Goal: Task Accomplishment & Management: Use online tool/utility

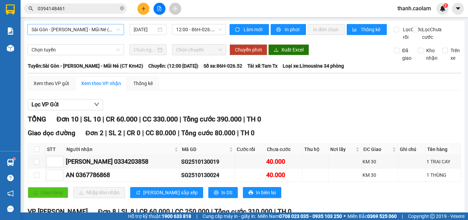
click at [109, 27] on span "Sài Gòn - [PERSON_NAME] - Mũi Né (CT Km42)" at bounding box center [76, 29] width 88 height 10
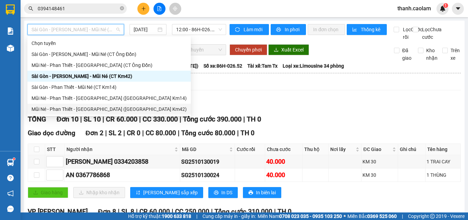
click at [76, 108] on div "Mũi Né - Phan Thiết - [GEOGRAPHIC_DATA] ([GEOGRAPHIC_DATA] Km42)" at bounding box center [109, 109] width 155 height 8
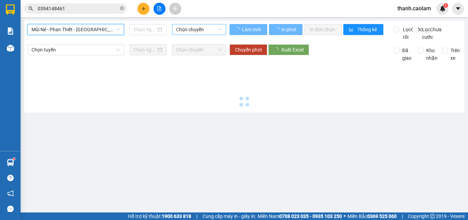
type input "[DATE]"
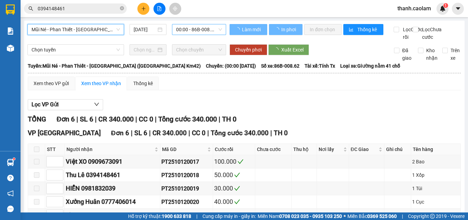
click at [189, 31] on span "00:00 - 86B-008.62" at bounding box center [199, 29] width 46 height 10
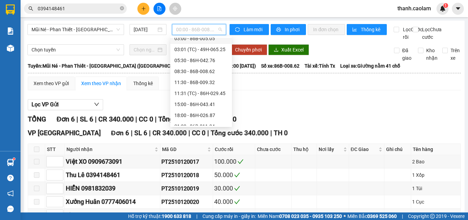
scroll to position [55, 0]
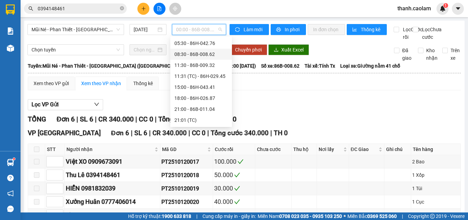
click at [196, 54] on div "08:30 - 86B-008.62" at bounding box center [200, 54] width 53 height 8
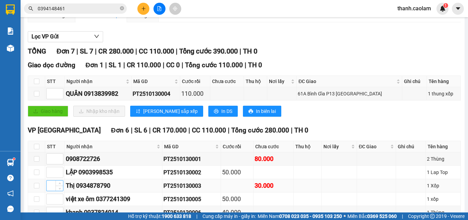
scroll to position [131, 0]
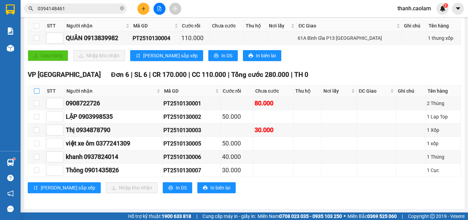
click at [37, 92] on input "checkbox" at bounding box center [36, 90] width 5 height 5
checkbox input "true"
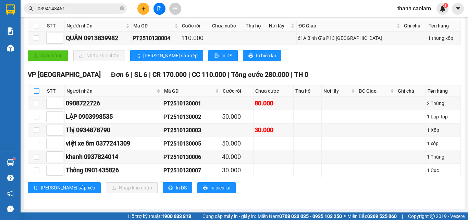
checkbox input "true"
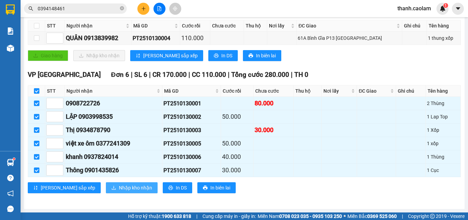
click at [119, 188] on span "Nhập kho nhận" at bounding box center [135, 188] width 33 height 8
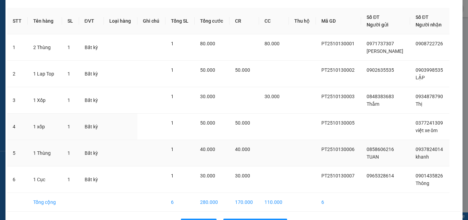
scroll to position [46, 0]
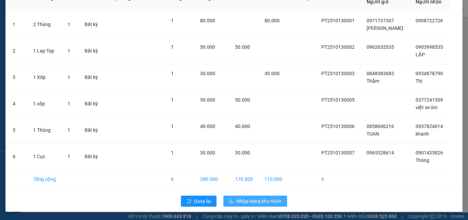
click at [256, 202] on span "Nhập hàng kho nhận" at bounding box center [258, 201] width 45 height 8
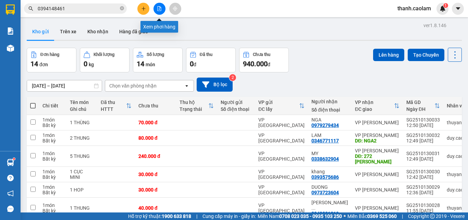
click at [161, 10] on icon "file-add" at bounding box center [160, 8] width 4 height 5
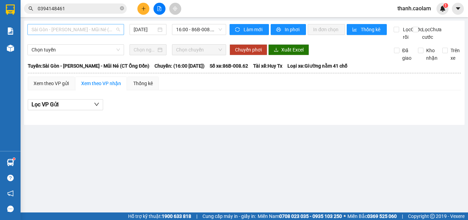
click at [106, 29] on span "Sài Gòn - [PERSON_NAME] - Mũi Né (CT Ông Đồn)" at bounding box center [76, 29] width 88 height 10
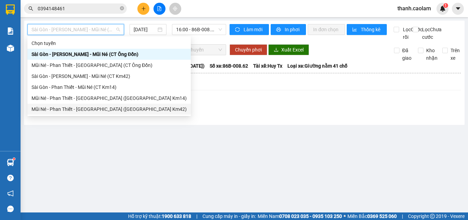
click at [98, 108] on div "Mũi Né - Phan Thiết - [GEOGRAPHIC_DATA] ([GEOGRAPHIC_DATA] Km42)" at bounding box center [109, 109] width 155 height 8
type input "[DATE]"
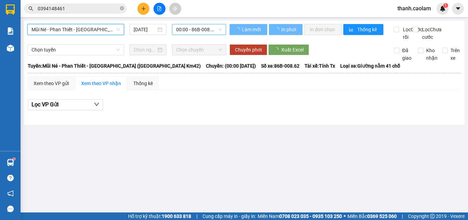
click at [187, 28] on span "00:00 - 86B-008.62" at bounding box center [199, 29] width 46 height 10
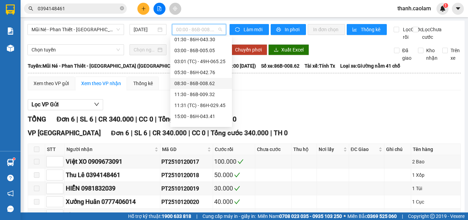
scroll to position [55, 0]
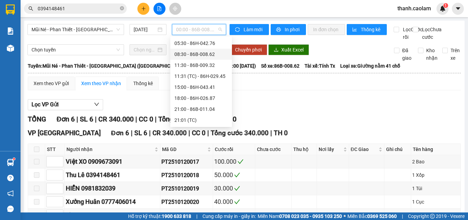
click at [193, 55] on div "08:30 - 86B-008.62" at bounding box center [200, 54] width 53 height 8
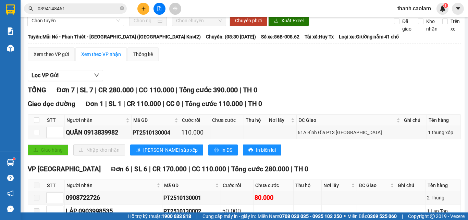
scroll to position [28, 0]
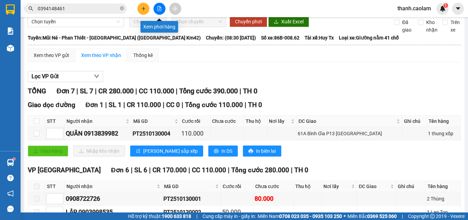
click at [157, 8] on icon "file-add" at bounding box center [159, 8] width 5 height 5
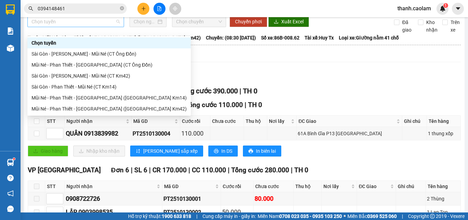
click at [116, 27] on span "Chọn tuyến" at bounding box center [76, 21] width 88 height 10
click at [103, 105] on div "Mũi Né - Phan Thiết - [GEOGRAPHIC_DATA] ([GEOGRAPHIC_DATA] Km42)" at bounding box center [109, 109] width 155 height 8
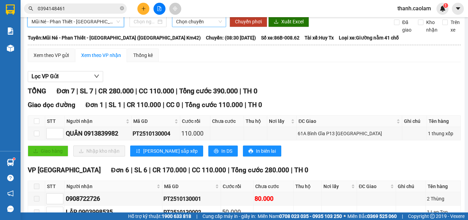
click at [199, 25] on span "Chọn chuyến" at bounding box center [199, 21] width 46 height 10
click at [208, 26] on span "Chọn chuyến" at bounding box center [199, 21] width 46 height 10
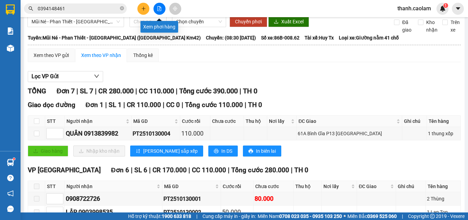
click at [156, 9] on button at bounding box center [159, 9] width 12 height 12
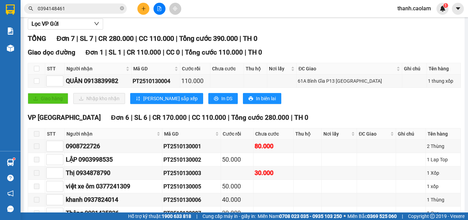
scroll to position [131, 0]
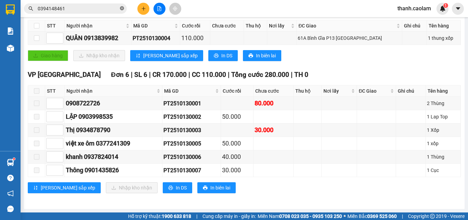
click at [122, 7] on icon "close-circle" at bounding box center [122, 8] width 4 height 4
click at [101, 6] on input "text" at bounding box center [78, 9] width 81 height 8
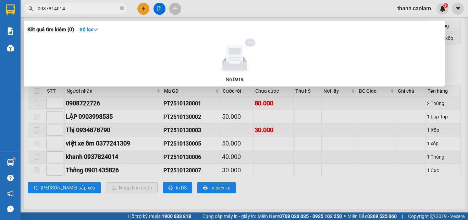
click at [53, 8] on input "0937814014" at bounding box center [78, 9] width 81 height 8
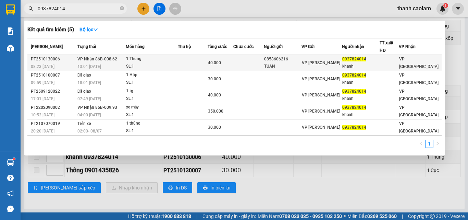
type input "0937824014"
click at [177, 62] on div "1 Thùng" at bounding box center [151, 59] width 51 height 8
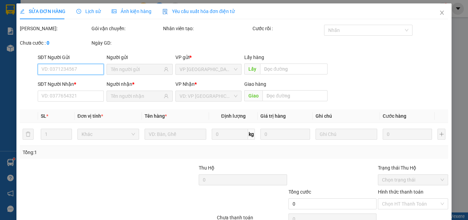
type input "0858606216"
type input "TUAN"
type input "0937824014"
type input "khanh"
type input "40.000"
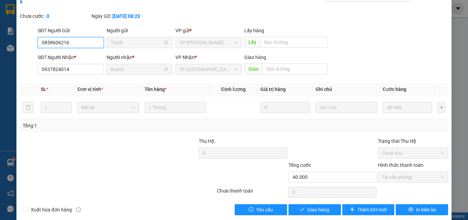
scroll to position [35, 0]
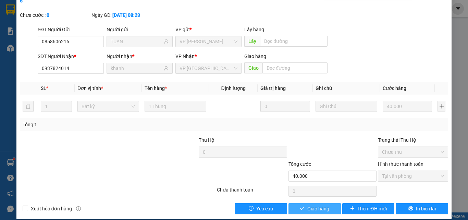
click at [307, 204] on span "Giao hàng" at bounding box center [318, 208] width 22 height 8
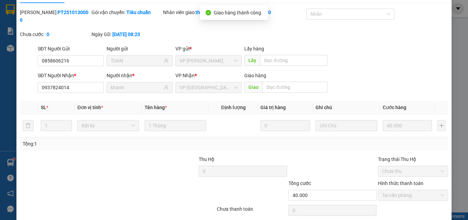
scroll to position [0, 0]
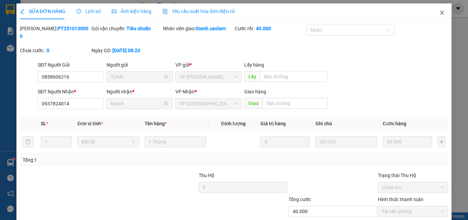
click at [439, 13] on icon "close" at bounding box center [441, 12] width 5 height 5
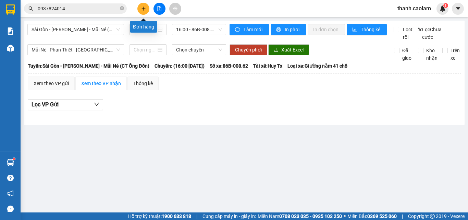
click at [144, 7] on icon "plus" at bounding box center [143, 8] width 5 height 5
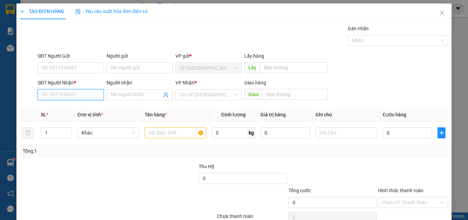
click at [77, 95] on input "SĐT Người Nhận *" at bounding box center [71, 94] width 66 height 11
type input "0353082717"
click at [158, 131] on input "text" at bounding box center [176, 132] width 62 height 11
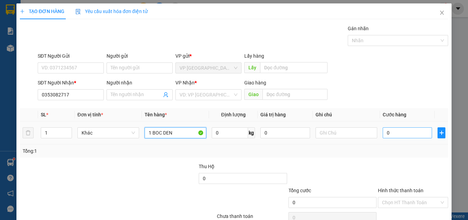
type input "1 BOC DEN"
click at [397, 130] on input "0" at bounding box center [407, 132] width 49 height 11
type input "3"
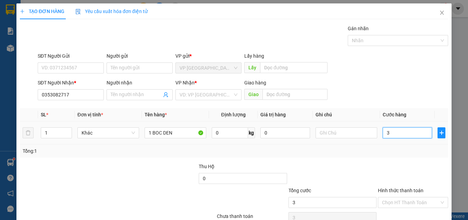
type input "30"
type input "30.000"
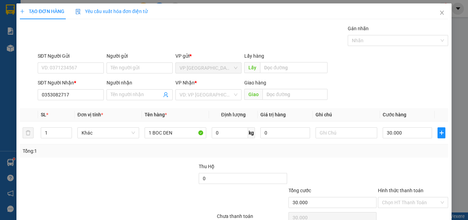
click at [402, 164] on div at bounding box center [413, 174] width 72 height 24
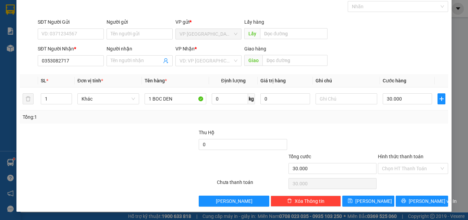
click at [399, 157] on label "Hình thức thanh toán" at bounding box center [401, 155] width 46 height 5
click at [399, 163] on input "Hình thức thanh toán" at bounding box center [410, 168] width 57 height 10
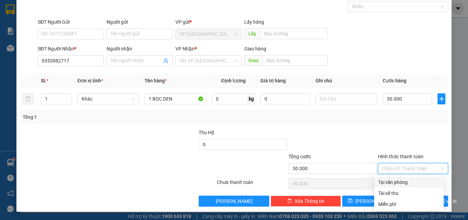
click at [401, 182] on div "Tại văn phòng" at bounding box center [408, 182] width 61 height 8
type input "0"
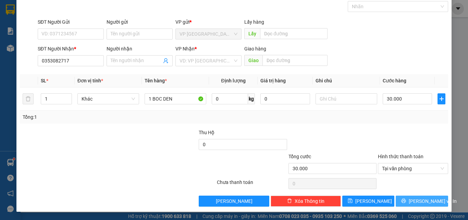
click at [418, 201] on span "[PERSON_NAME] và In" at bounding box center [433, 201] width 48 height 8
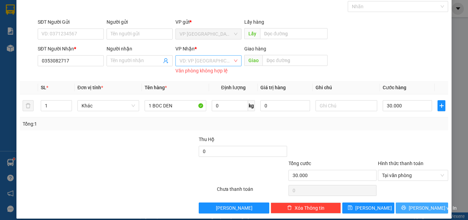
click at [230, 59] on div "VD: VP [GEOGRAPHIC_DATA]" at bounding box center [208, 60] width 66 height 11
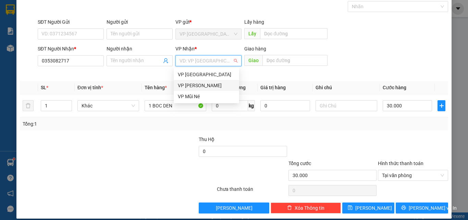
click at [220, 86] on div "VP [PERSON_NAME]" at bounding box center [206, 86] width 57 height 8
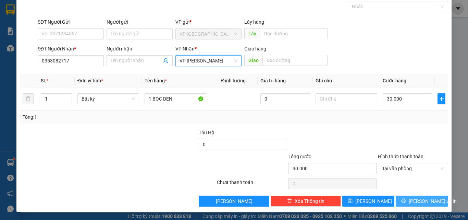
click at [425, 201] on span "[PERSON_NAME] và In" at bounding box center [433, 201] width 48 height 8
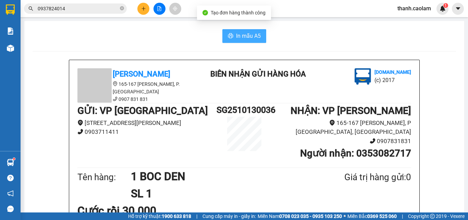
click at [255, 31] on button "In mẫu A5" at bounding box center [244, 36] width 44 height 14
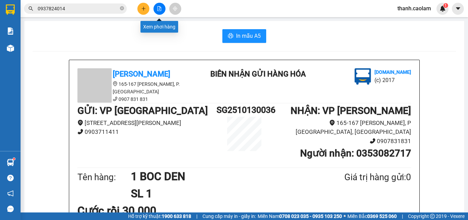
click at [161, 10] on icon "file-add" at bounding box center [159, 8] width 5 height 5
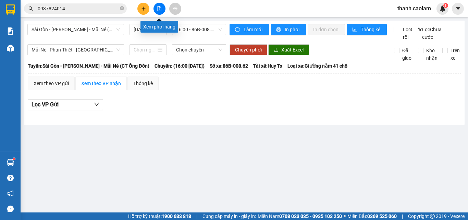
click at [160, 12] on button at bounding box center [159, 9] width 12 height 12
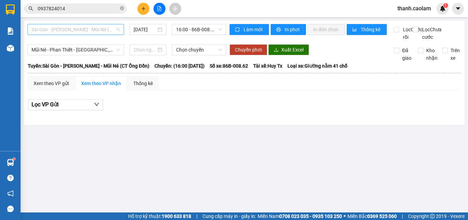
click at [80, 27] on span "Sài Gòn - [PERSON_NAME] - Mũi Né (CT Ông Đồn)" at bounding box center [76, 29] width 88 height 10
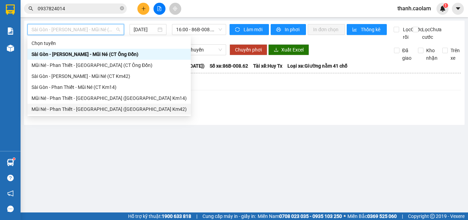
click at [105, 108] on div "Mũi Né - Phan Thiết - [GEOGRAPHIC_DATA] ([GEOGRAPHIC_DATA] Km42)" at bounding box center [109, 109] width 155 height 8
type input "[DATE]"
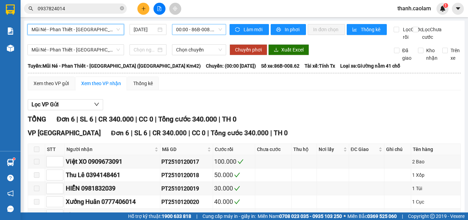
click at [196, 29] on span "00:00 - 86B-008.62" at bounding box center [199, 29] width 46 height 10
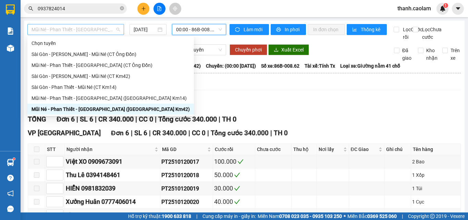
click at [92, 28] on span "Mũi Né - Phan Thiết - [GEOGRAPHIC_DATA] ([GEOGRAPHIC_DATA] Km42)" at bounding box center [76, 29] width 88 height 10
click at [84, 77] on div "Sài Gòn - [PERSON_NAME] - Mũi Né (CT Km42)" at bounding box center [111, 76] width 158 height 8
type input "[DATE]"
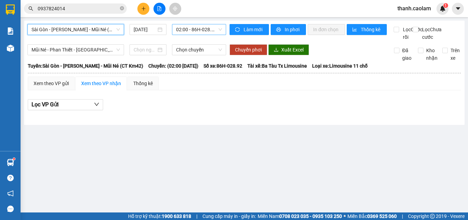
click at [199, 27] on span "02:00 - 86H-028.92" at bounding box center [199, 29] width 46 height 10
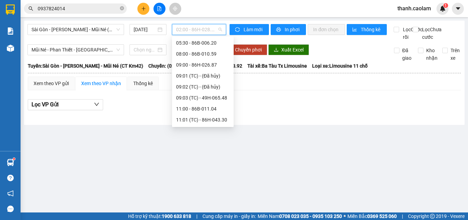
scroll to position [69, 0]
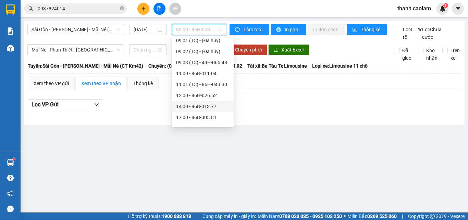
click at [195, 105] on div "14:00 - 86B-013.77" at bounding box center [202, 106] width 53 height 8
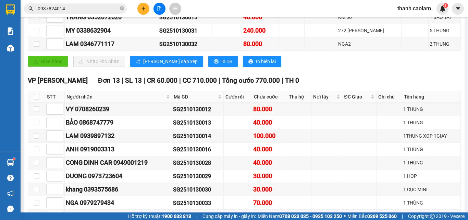
scroll to position [171, 0]
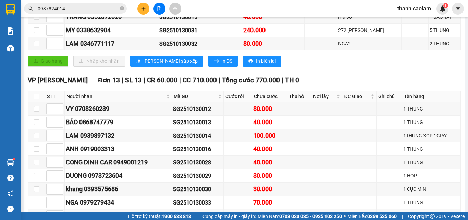
click at [37, 99] on input "checkbox" at bounding box center [36, 96] width 5 height 5
checkbox input "true"
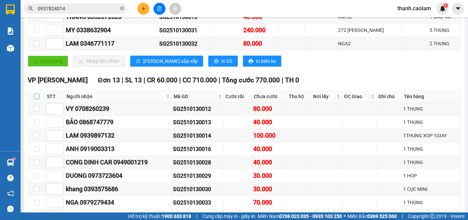
checkbox input "true"
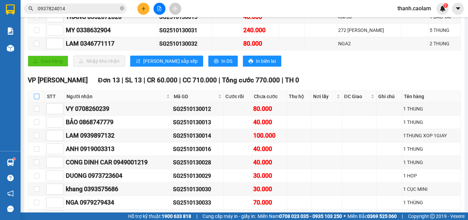
checkbox input "true"
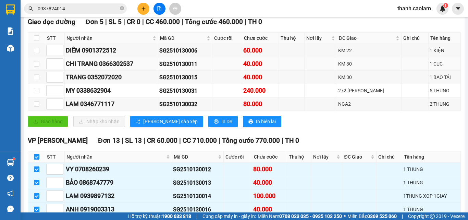
scroll to position [34, 0]
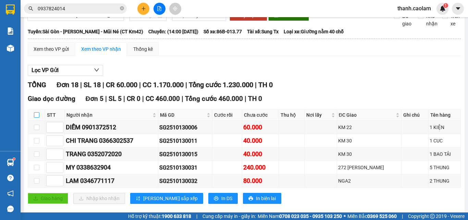
click at [39, 117] on input "checkbox" at bounding box center [36, 114] width 5 height 5
checkbox input "true"
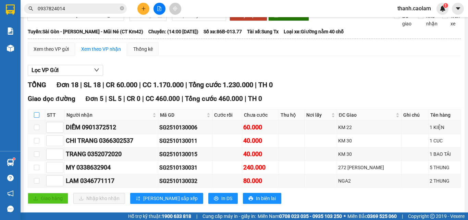
checkbox input "true"
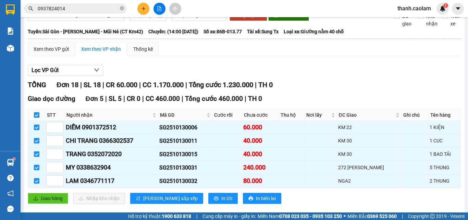
click at [39, 117] on input "checkbox" at bounding box center [36, 114] width 5 height 5
checkbox input "false"
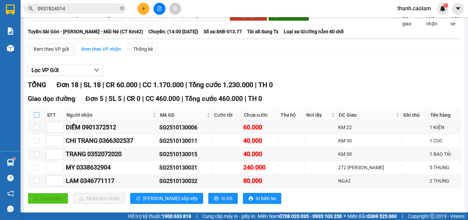
checkbox input "false"
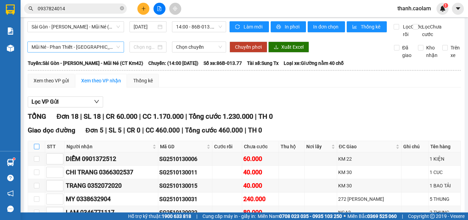
scroll to position [0, 0]
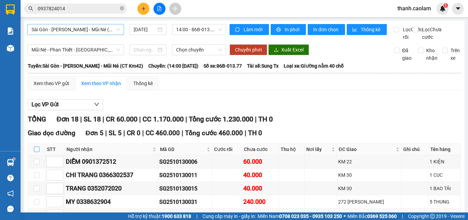
click at [98, 29] on span "Sài Gòn - [PERSON_NAME] - Mũi Né (CT Km42)" at bounding box center [76, 29] width 88 height 10
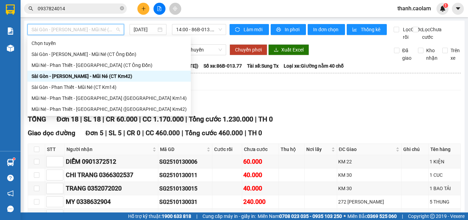
click at [110, 73] on div "Sài Gòn - [PERSON_NAME] - Mũi Né (CT Km42)" at bounding box center [109, 76] width 155 height 8
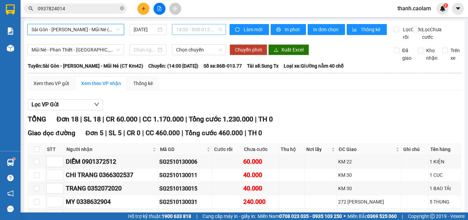
click at [182, 26] on span "14:00 - 86B-013.77" at bounding box center [199, 29] width 46 height 10
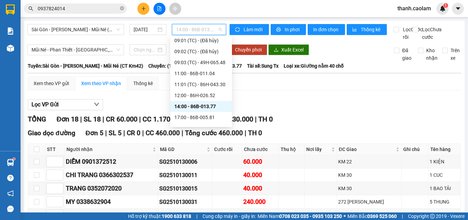
click at [195, 105] on div "14:00 - 86B-013.77" at bounding box center [200, 106] width 53 height 8
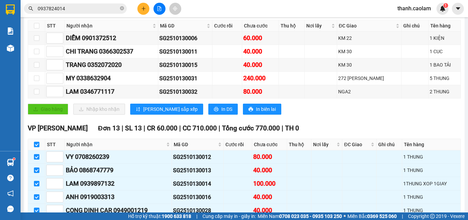
scroll to position [107, 0]
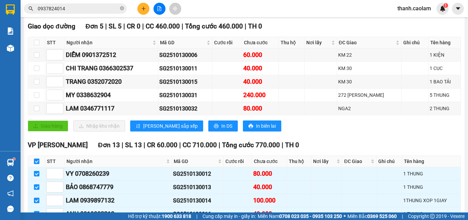
click at [38, 164] on input "checkbox" at bounding box center [36, 160] width 5 height 5
checkbox input "false"
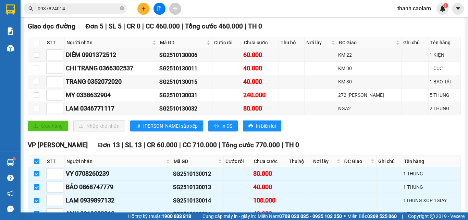
checkbox input "false"
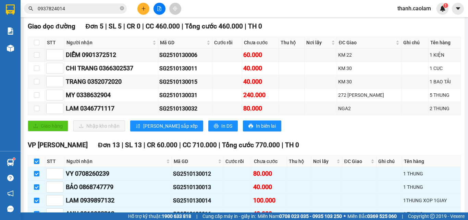
checkbox input "false"
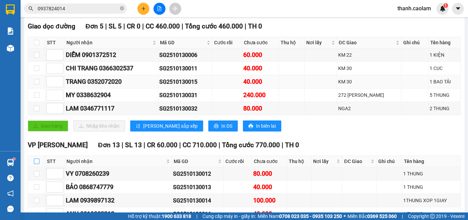
scroll to position [0, 0]
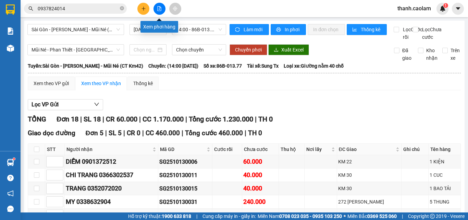
click at [160, 7] on icon "file-add" at bounding box center [160, 8] width 4 height 5
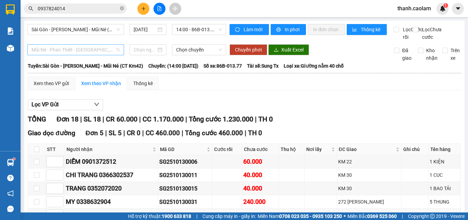
click at [83, 55] on span "Mũi Né - Phan Thiết - [GEOGRAPHIC_DATA] ([GEOGRAPHIC_DATA] Km42)" at bounding box center [76, 50] width 88 height 10
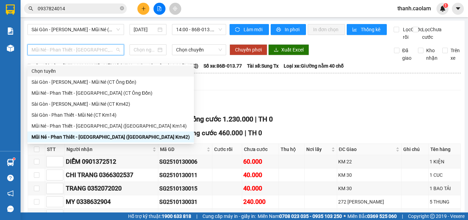
click at [118, 41] on div "Sài Gòn - [PERSON_NAME] - Mũi Né (CT Km42) [DATE] 14:00 - 86B-013.77" at bounding box center [126, 32] width 199 height 17
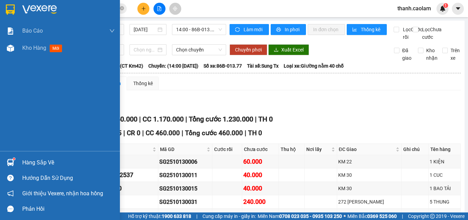
click at [10, 8] on img at bounding box center [10, 9] width 9 height 10
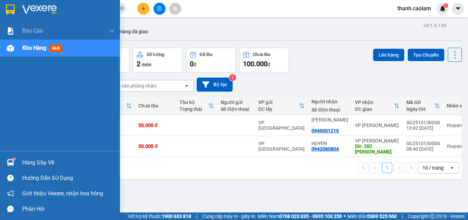
drag, startPoint x: 34, startPoint y: 4, endPoint x: 120, endPoint y: 55, distance: 99.0
click at [35, 4] on img at bounding box center [39, 9] width 35 height 10
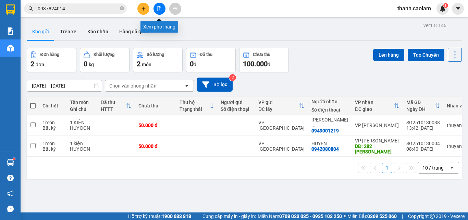
click at [158, 11] on icon "file-add" at bounding box center [160, 8] width 4 height 5
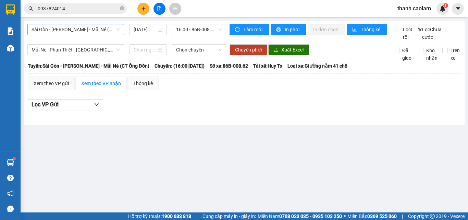
click at [96, 29] on span "Sài Gòn - [PERSON_NAME] - Mũi Né (CT Ông Đồn)" at bounding box center [76, 29] width 88 height 10
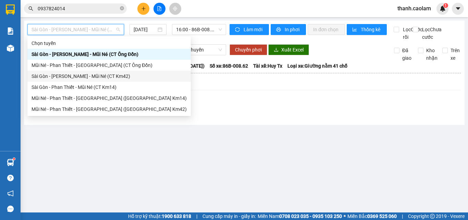
click at [103, 77] on div "Sài Gòn - [PERSON_NAME] - Mũi Né (CT Km42)" at bounding box center [109, 76] width 155 height 8
type input "[DATE]"
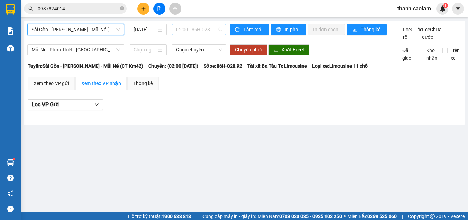
click at [193, 26] on span "02:00 - 86H-028.92" at bounding box center [199, 29] width 46 height 10
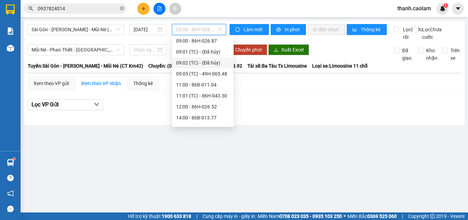
scroll to position [69, 0]
click at [190, 104] on div "14:00 - 86B-013.77" at bounding box center [202, 106] width 53 height 8
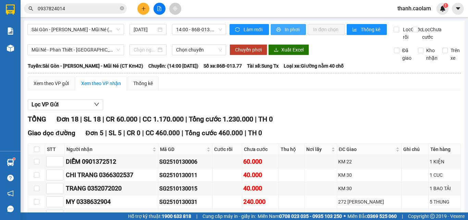
click at [289, 29] on span "In phơi" at bounding box center [293, 30] width 16 height 8
click at [285, 30] on span "In phơi" at bounding box center [293, 30] width 16 height 8
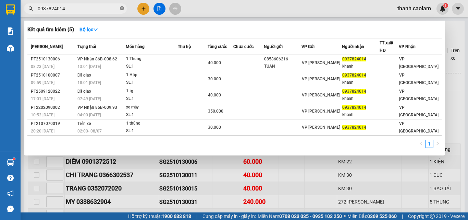
click at [122, 6] on span at bounding box center [122, 8] width 4 height 7
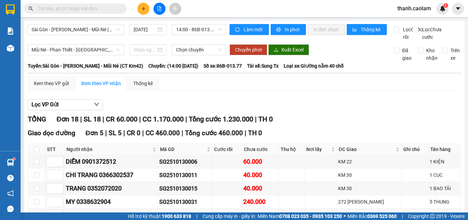
click at [87, 8] on input "text" at bounding box center [78, 9] width 81 height 8
click at [114, 9] on input "text" at bounding box center [78, 9] width 81 height 8
type input "-"
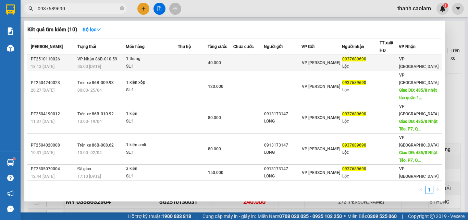
type input "0937689690"
click at [192, 61] on td at bounding box center [192, 63] width 29 height 16
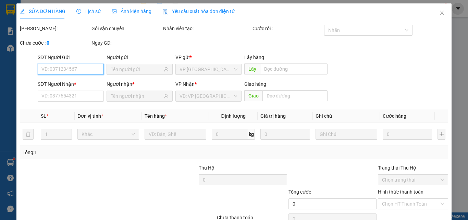
type input "0937689690"
type input "Lộc"
type input "40.000"
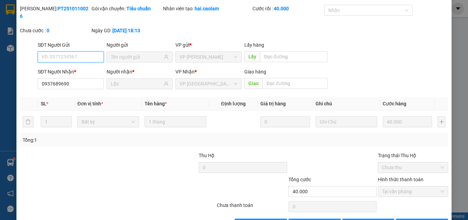
scroll to position [35, 0]
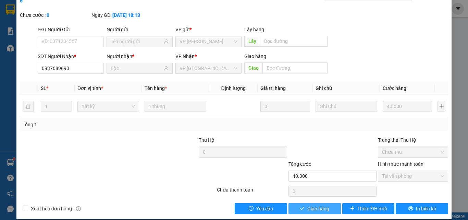
click at [314, 204] on span "Giao hàng" at bounding box center [318, 208] width 22 height 8
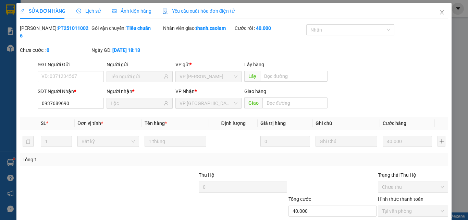
scroll to position [0, 0]
click at [439, 14] on icon "close" at bounding box center [441, 12] width 5 height 5
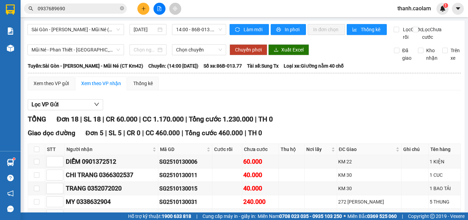
click at [139, 7] on button at bounding box center [143, 9] width 12 height 12
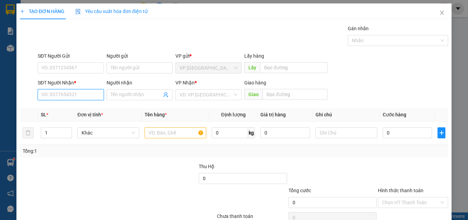
click at [77, 93] on input "SĐT Người Nhận *" at bounding box center [71, 94] width 66 height 11
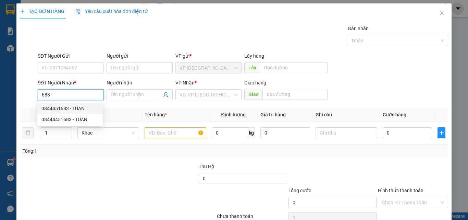
click at [79, 108] on div "0844451683 - TUAN" at bounding box center [69, 108] width 57 height 8
type input "0844451683"
type input "TUAN"
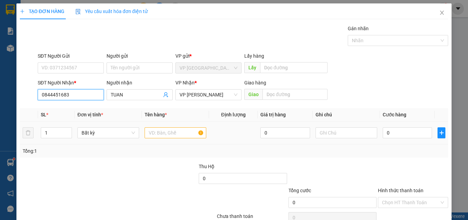
type input "0844451683"
click at [175, 131] on input "text" at bounding box center [176, 132] width 62 height 11
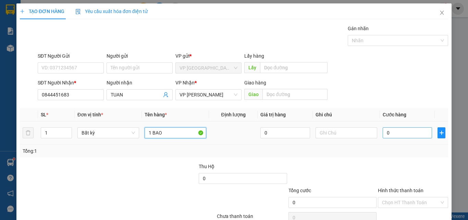
type input "1 BAO"
click at [397, 134] on input "0" at bounding box center [407, 132] width 49 height 11
type input "5"
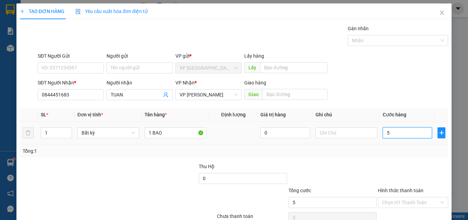
type input "50"
type input "50.000"
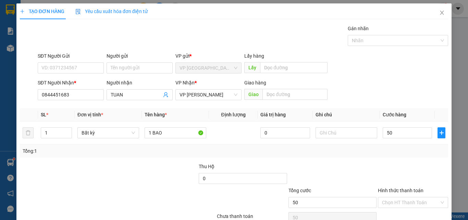
type input "50.000"
click at [388, 168] on div at bounding box center [413, 174] width 72 height 24
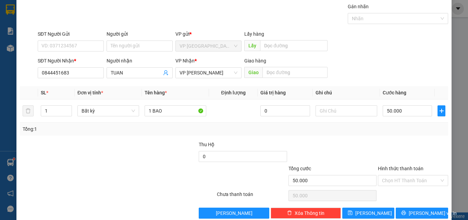
scroll to position [34, 0]
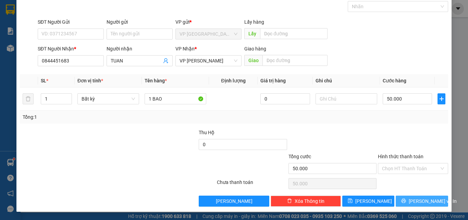
click at [421, 198] on span "[PERSON_NAME] và In" at bounding box center [433, 201] width 48 height 8
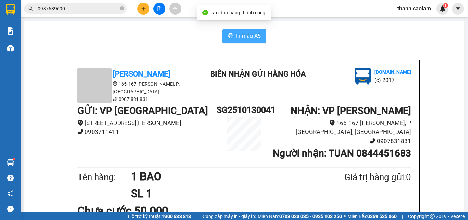
click at [249, 40] on span "In mẫu A5" at bounding box center [248, 36] width 25 height 9
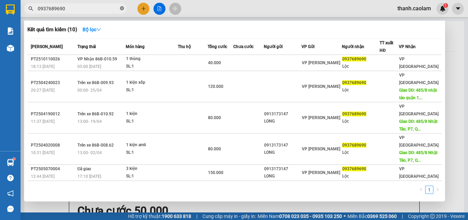
click at [122, 8] on icon "close-circle" at bounding box center [122, 8] width 4 height 4
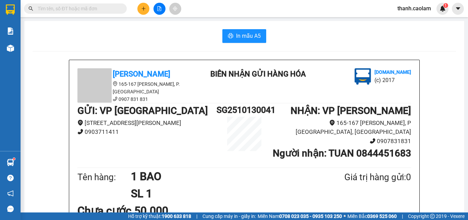
click at [100, 8] on input "text" at bounding box center [78, 9] width 81 height 8
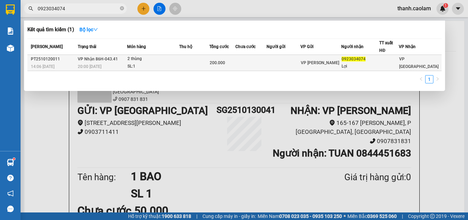
type input "0923034074"
click at [201, 62] on td at bounding box center [194, 63] width 30 height 16
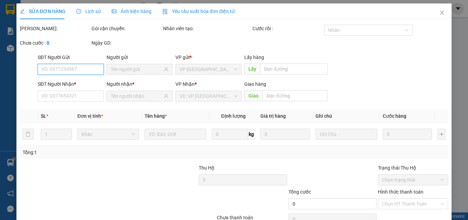
type input "0923034074"
type input "Lợi"
type input "200.000"
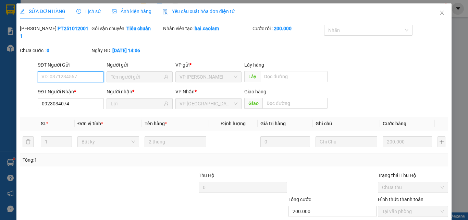
scroll to position [35, 0]
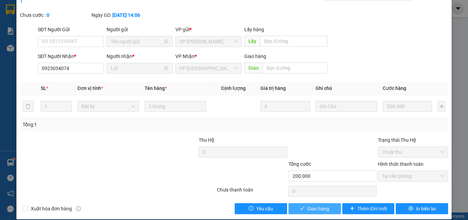
click at [323, 204] on span "Giao hàng" at bounding box center [318, 208] width 22 height 8
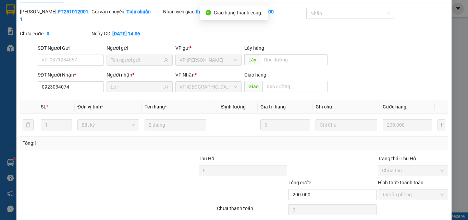
scroll to position [0, 0]
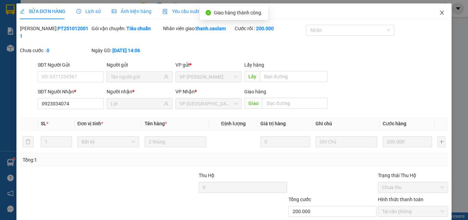
click at [440, 14] on icon "close" at bounding box center [442, 13] width 4 height 4
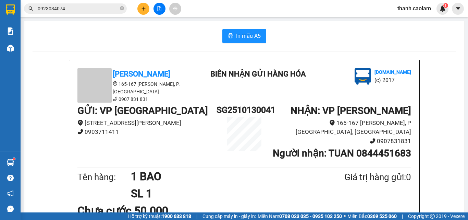
click at [142, 9] on icon "plus" at bounding box center [143, 8] width 5 height 5
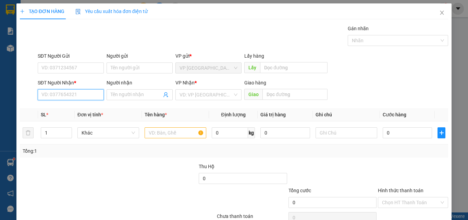
click at [85, 94] on input "SĐT Người Nhận *" at bounding box center [71, 94] width 66 height 11
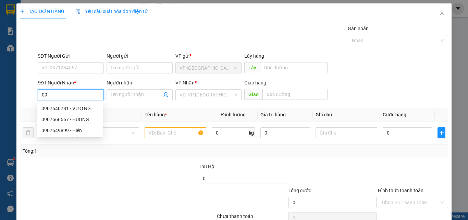
type input "0"
type input "0908260049"
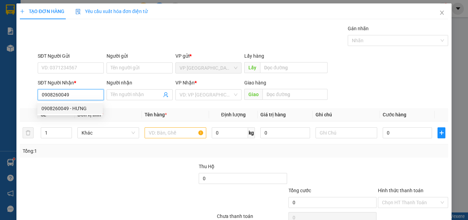
click at [77, 109] on div "0908260049 - HƯNG" at bounding box center [69, 108] width 57 height 8
type input "HƯNG"
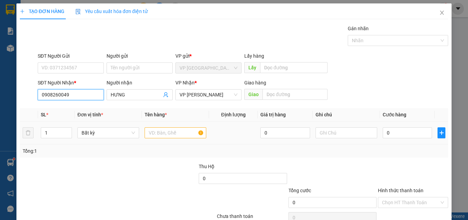
type input "0908260049"
click at [174, 132] on input "text" at bounding box center [176, 132] width 62 height 11
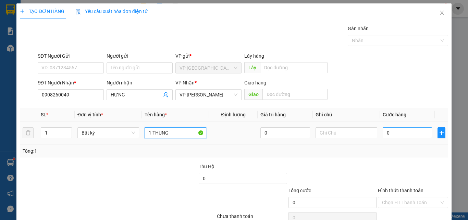
type input "1 THUNG"
click at [398, 135] on input "0" at bounding box center [407, 132] width 49 height 11
type input "4"
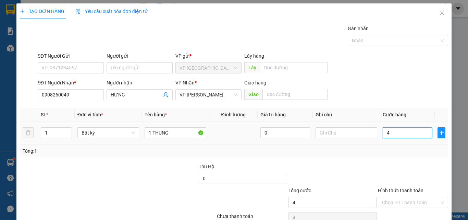
type input "40"
type input "40.000"
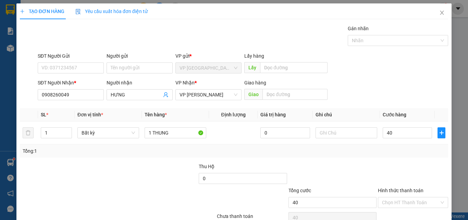
type input "40.000"
click at [390, 162] on div at bounding box center [413, 174] width 72 height 24
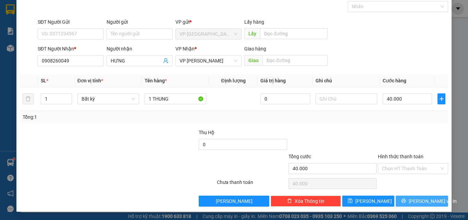
click at [417, 200] on span "[PERSON_NAME] và In" at bounding box center [433, 201] width 48 height 8
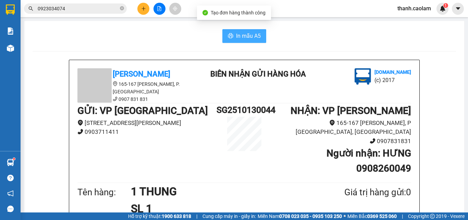
click at [251, 33] on span "In mẫu A5" at bounding box center [248, 36] width 25 height 9
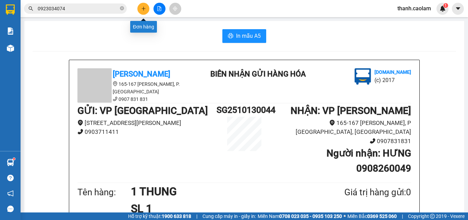
click at [143, 8] on icon "plus" at bounding box center [143, 8] width 5 height 5
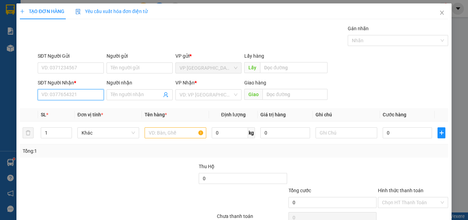
click at [73, 94] on input "SĐT Người Nhận *" at bounding box center [71, 94] width 66 height 11
drag, startPoint x: 439, startPoint y: 12, endPoint x: 432, endPoint y: 5, distance: 10.4
click at [437, 10] on span "Close" at bounding box center [441, 12] width 19 height 19
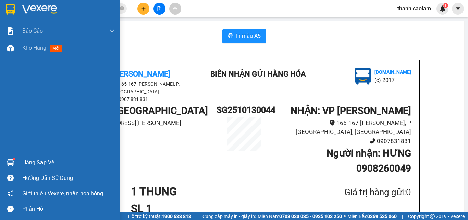
click at [27, 9] on img at bounding box center [39, 9] width 35 height 10
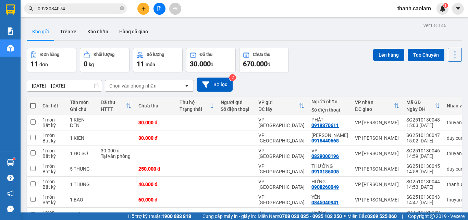
click at [33, 106] on span at bounding box center [32, 105] width 5 height 5
click at [33, 102] on input "checkbox" at bounding box center [33, 102] width 0 height 0
checkbox input "true"
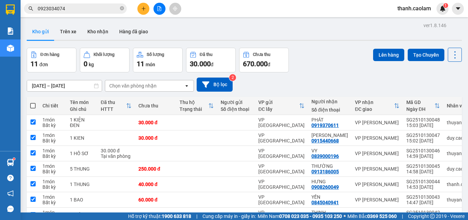
checkbox input "true"
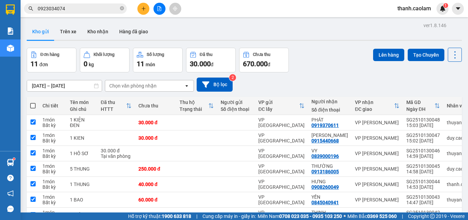
checkbox input "true"
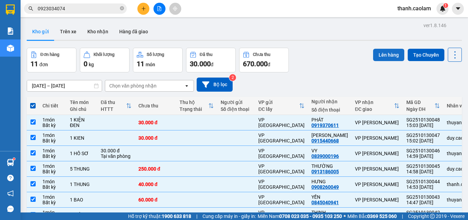
click at [385, 57] on button "Lên hàng" at bounding box center [388, 55] width 31 height 12
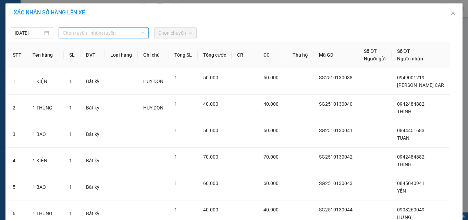
click at [118, 33] on span "Chọn tuyến - nhóm tuyến" at bounding box center [104, 33] width 82 height 10
click at [91, 31] on span "Chọn tuyến - nhóm tuyến" at bounding box center [104, 33] width 82 height 10
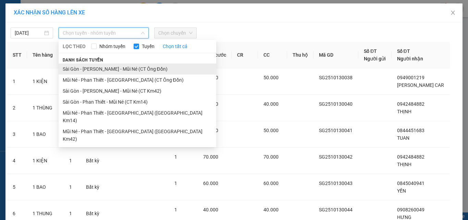
click at [83, 69] on li "Sài Gòn - [PERSON_NAME] - Mũi Né (CT Ông Đồn)" at bounding box center [138, 68] width 158 height 11
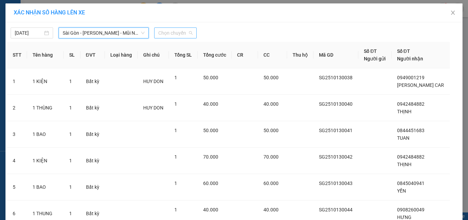
click at [162, 29] on span "Chọn chuyến" at bounding box center [175, 33] width 34 height 10
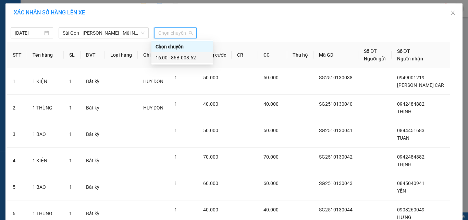
click at [189, 59] on div "16:00 - 86B-008.62" at bounding box center [182, 58] width 53 height 8
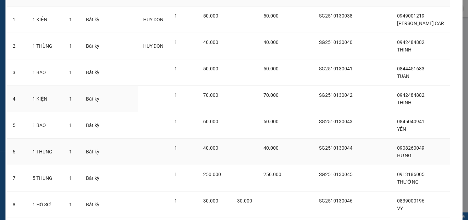
scroll to position [166, 0]
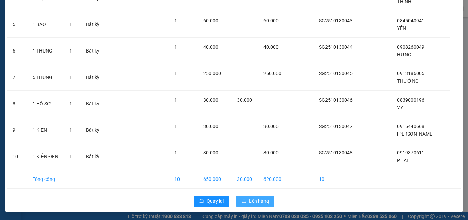
click at [258, 201] on span "Lên hàng" at bounding box center [259, 201] width 20 height 8
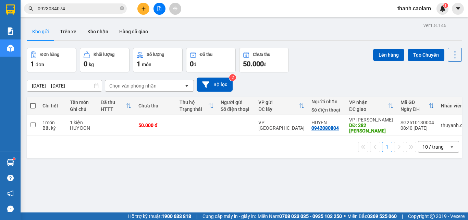
click at [33, 104] on span at bounding box center [32, 105] width 5 height 5
click at [33, 102] on input "checkbox" at bounding box center [33, 102] width 0 height 0
checkbox input "true"
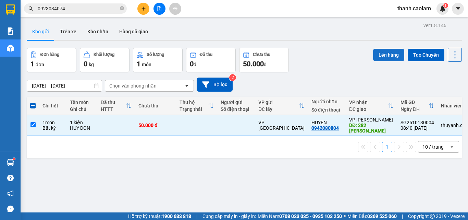
click at [384, 52] on button "Lên hàng" at bounding box center [388, 55] width 31 height 12
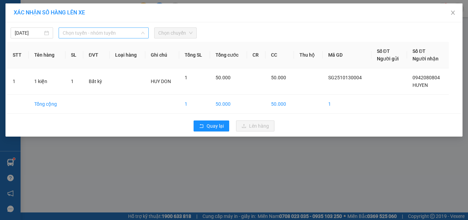
click at [108, 34] on span "Chọn tuyến - nhóm tuyến" at bounding box center [104, 33] width 82 height 10
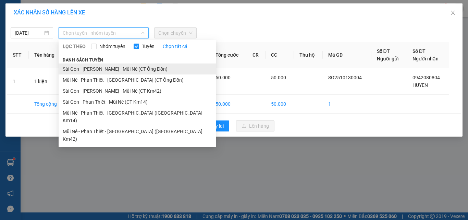
drag, startPoint x: 99, startPoint y: 69, endPoint x: 110, endPoint y: 44, distance: 27.4
click at [98, 69] on li "Sài Gòn - [PERSON_NAME] - Mũi Né (CT Ông Đồn)" at bounding box center [138, 68] width 158 height 11
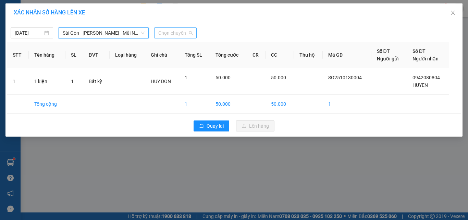
click at [173, 33] on span "Chọn chuyến" at bounding box center [175, 33] width 34 height 10
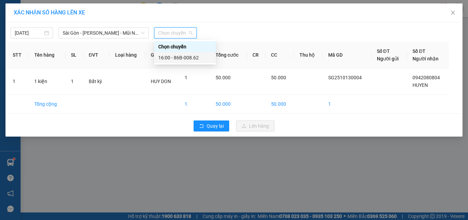
click at [169, 55] on div "16:00 - 86B-008.62" at bounding box center [184, 58] width 53 height 8
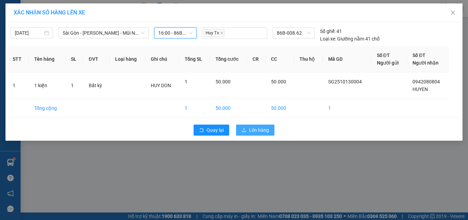
click at [239, 129] on button "Lên hàng" at bounding box center [255, 129] width 38 height 11
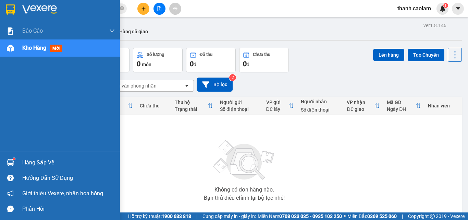
drag, startPoint x: 7, startPoint y: 13, endPoint x: 11, endPoint y: 0, distance: 13.4
click at [7, 12] on img at bounding box center [10, 9] width 9 height 10
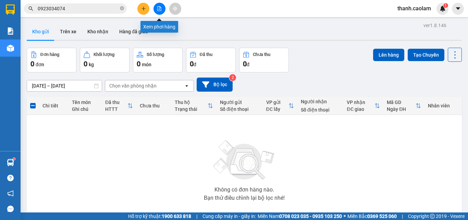
click at [160, 12] on button at bounding box center [159, 9] width 12 height 12
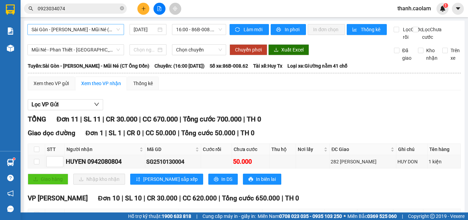
click at [108, 29] on span "Sài Gòn - [PERSON_NAME] - Mũi Né (CT Ông Đồn)" at bounding box center [76, 29] width 88 height 10
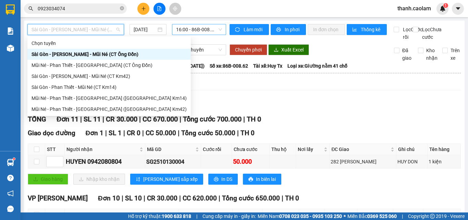
click at [206, 28] on span "16:00 - 86B-008.62" at bounding box center [199, 29] width 46 height 10
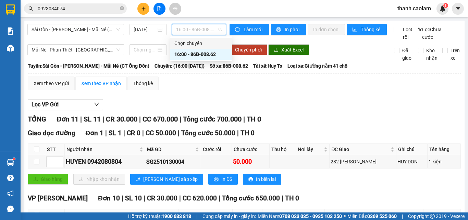
click at [135, 37] on div "Sài Gòn - [PERSON_NAME] - Mũi Né (CT Ông Đồn) [DATE] 16:00 - 86B-008.62" at bounding box center [126, 32] width 199 height 17
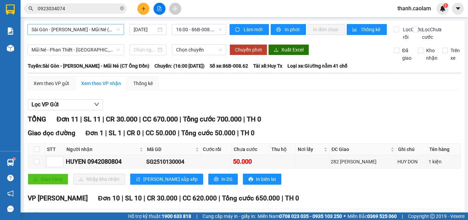
click at [101, 29] on span "Sài Gòn - [PERSON_NAME] - Mũi Né (CT Ông Đồn)" at bounding box center [76, 29] width 88 height 10
click at [147, 40] on div "Sài Gòn - [PERSON_NAME] - Mũi Né (CT Ông Đồn) [DATE] 16:00 - 86B-008.62" at bounding box center [126, 32] width 199 height 17
click at [191, 27] on span "16:00 - 86B-008.62" at bounding box center [199, 29] width 46 height 10
click at [134, 37] on div "Sài Gòn - [PERSON_NAME] - Mũi Né (CT Ông Đồn) [DATE] 16:00 - 86B-008.62" at bounding box center [126, 32] width 199 height 17
click at [287, 30] on span "In phơi" at bounding box center [293, 30] width 16 height 8
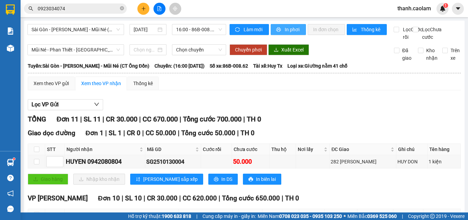
click at [280, 25] on button "In phơi" at bounding box center [288, 29] width 35 height 11
click at [142, 9] on icon "plus" at bounding box center [143, 8] width 5 height 5
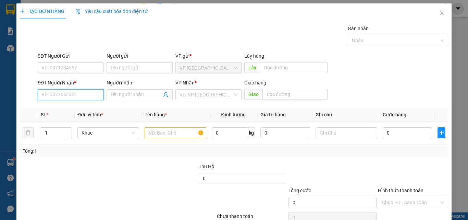
click at [77, 91] on input "SĐT Người Nhận *" at bounding box center [71, 94] width 66 height 11
type input "0373003989"
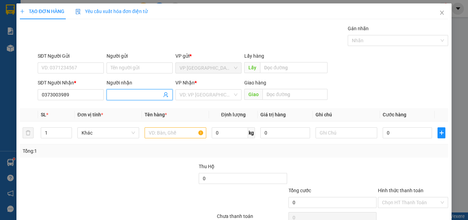
click at [138, 95] on input "Người nhận" at bounding box center [136, 95] width 51 height 8
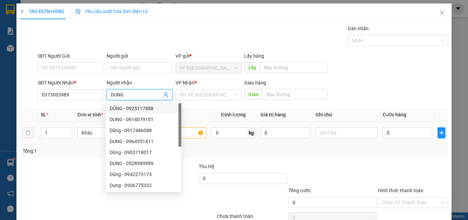
type input "DUNG"
click at [190, 105] on div "Transit Pickup Surcharge Ids Transit Deliver Surcharge Ids Transit Deliver Surc…" at bounding box center [234, 132] width 428 height 215
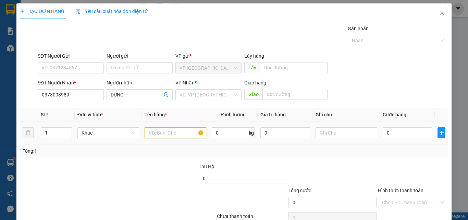
click at [174, 133] on input "text" at bounding box center [176, 132] width 62 height 11
type input "1 XE MAY"
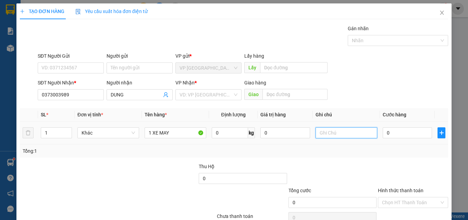
click at [335, 131] on input "text" at bounding box center [346, 132] width 62 height 11
type input "86 B6 -22077"
click at [402, 133] on input "0" at bounding box center [407, 132] width 49 height 11
type input "3"
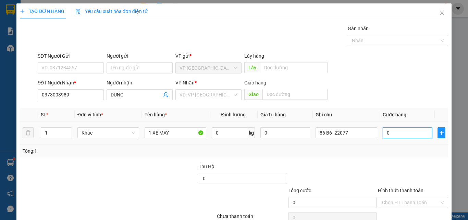
type input "3"
type input "30"
type input "300"
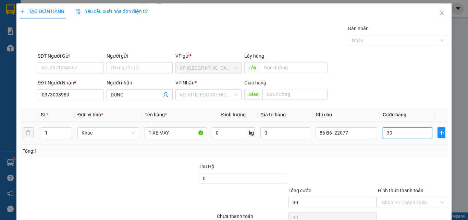
type input "300"
type input "3.000"
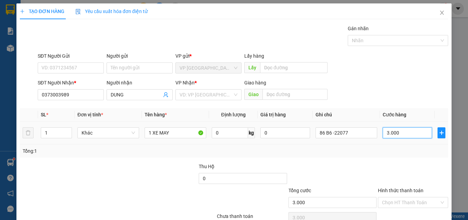
type input "30.000"
type input "300.000"
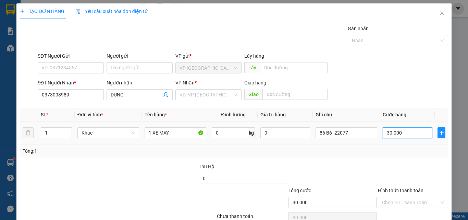
type input "300.000"
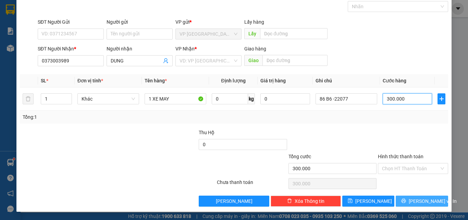
type input "300.000"
click at [422, 199] on span "[PERSON_NAME] và In" at bounding box center [433, 201] width 48 height 8
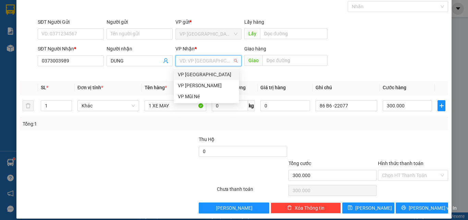
click at [212, 57] on input "search" at bounding box center [205, 60] width 53 height 10
click at [206, 85] on div "VP [PERSON_NAME]" at bounding box center [206, 86] width 57 height 8
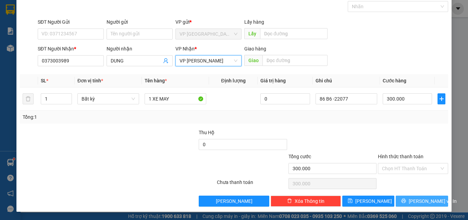
drag, startPoint x: 419, startPoint y: 200, endPoint x: 408, endPoint y: 184, distance: 19.4
click at [419, 200] on span "[PERSON_NAME] và In" at bounding box center [433, 201] width 48 height 8
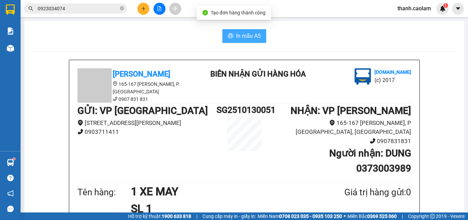
click at [244, 35] on span "In mẫu A5" at bounding box center [248, 36] width 25 height 9
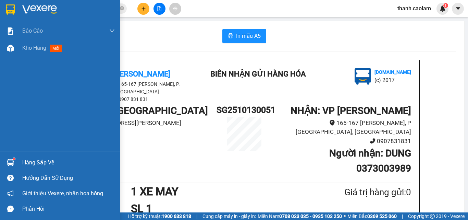
click at [32, 4] on img at bounding box center [39, 9] width 35 height 10
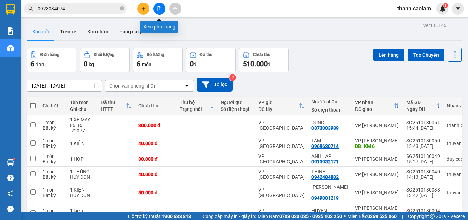
click at [163, 6] on button at bounding box center [159, 9] width 12 height 12
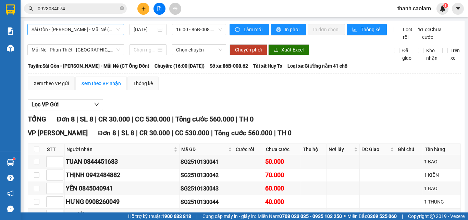
click at [104, 28] on span "Sài Gòn - [PERSON_NAME] - Mũi Né (CT Ông Đồn)" at bounding box center [76, 29] width 88 height 10
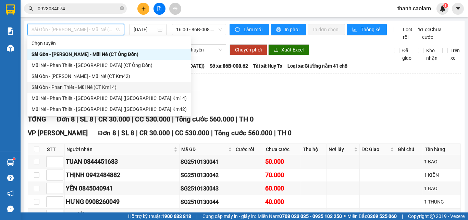
click at [86, 86] on div "Sài Gòn - Phan Thiết - Mũi Né (CT Km14)" at bounding box center [109, 87] width 155 height 8
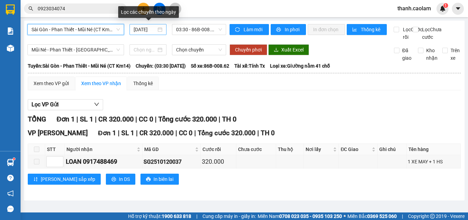
click at [138, 29] on input "[DATE]" at bounding box center [145, 30] width 23 height 8
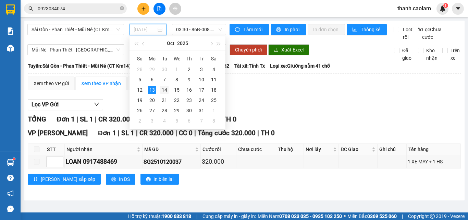
click at [163, 87] on div "14" at bounding box center [164, 90] width 8 height 8
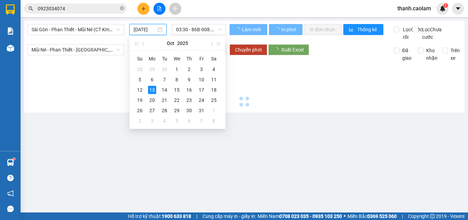
type input "[DATE]"
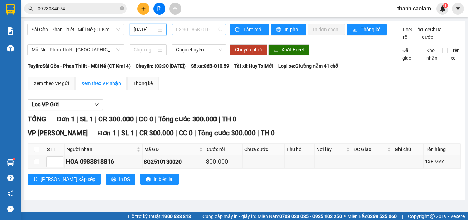
click at [187, 29] on span "03:30 - 86B-010.59" at bounding box center [199, 29] width 46 height 10
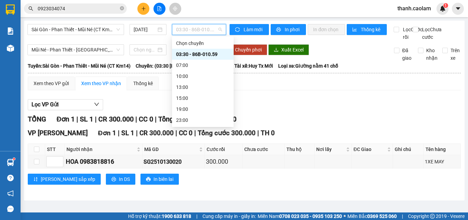
click at [212, 53] on div "03:30 - 86B-010.59" at bounding box center [202, 54] width 53 height 8
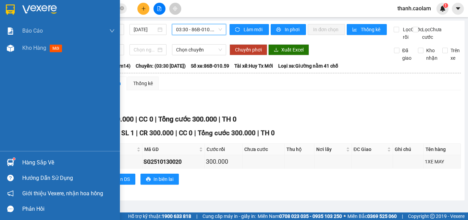
click at [15, 10] on div at bounding box center [10, 9] width 12 height 12
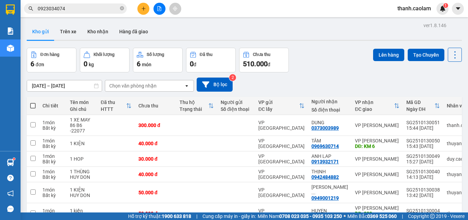
click at [156, 9] on button at bounding box center [159, 9] width 12 height 12
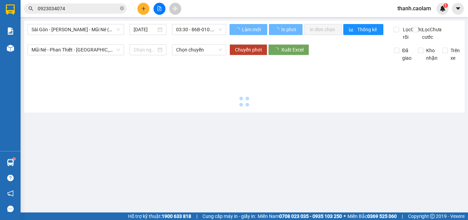
type input "[DATE]"
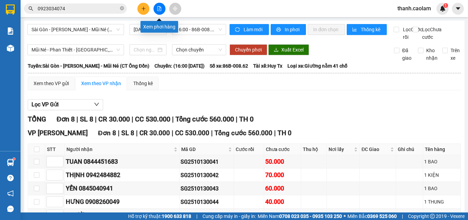
click at [161, 5] on button at bounding box center [159, 9] width 12 height 12
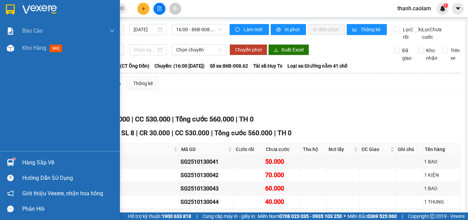
click at [26, 8] on img at bounding box center [39, 9] width 35 height 10
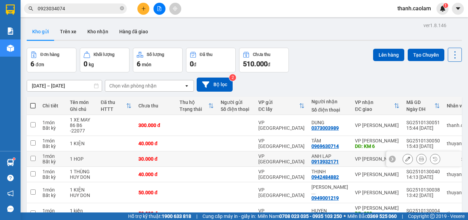
scroll to position [37, 0]
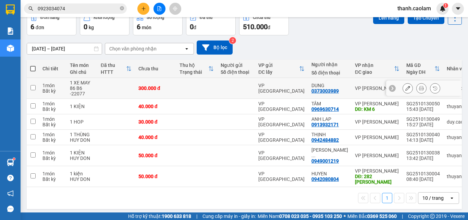
click at [116, 86] on td at bounding box center [116, 88] width 38 height 21
checkbox input "true"
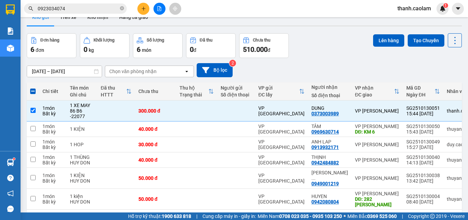
scroll to position [0, 0]
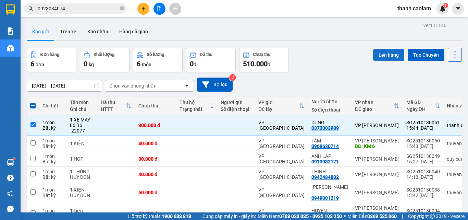
click at [389, 52] on button "Lên hàng" at bounding box center [388, 55] width 31 height 12
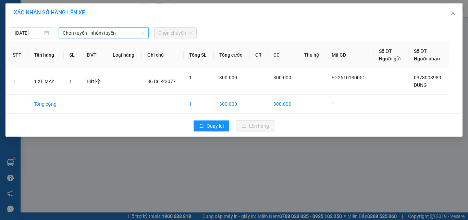
click at [120, 33] on span "Chọn tuyến - nhóm tuyến" at bounding box center [104, 33] width 82 height 10
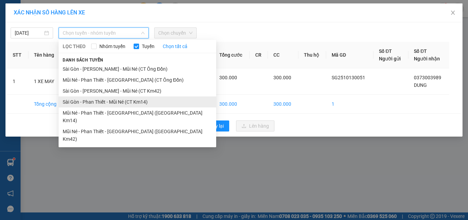
click at [106, 102] on li "Sài Gòn - Phan Thiết - Mũi Né (CT Km14)" at bounding box center [138, 101] width 158 height 11
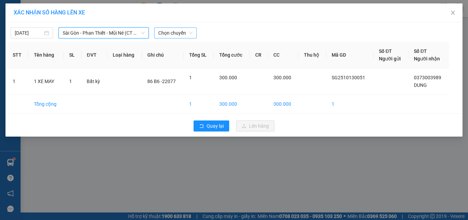
click at [181, 32] on span "Chọn chuyến" at bounding box center [175, 33] width 34 height 10
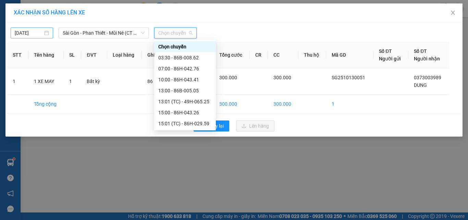
click at [42, 27] on div "[DATE]" at bounding box center [32, 32] width 42 height 11
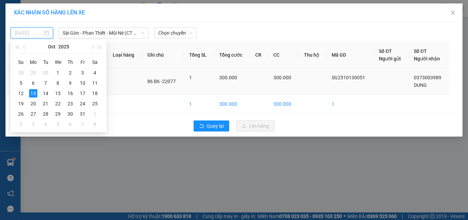
click at [47, 92] on div "14" at bounding box center [45, 93] width 8 height 8
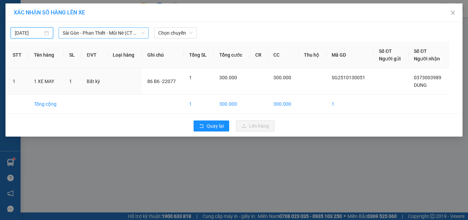
type input "[DATE]"
click at [178, 34] on span "Chọn chuyến" at bounding box center [175, 33] width 34 height 10
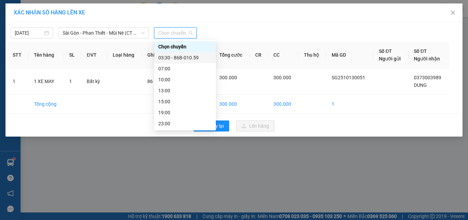
click at [188, 57] on div "03:30 - 86B-010.59" at bounding box center [184, 58] width 53 height 8
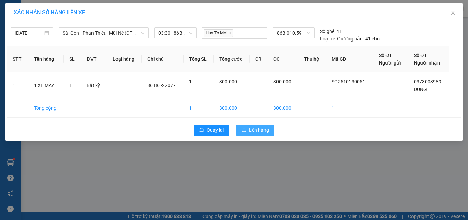
click at [257, 129] on span "Lên hàng" at bounding box center [259, 130] width 20 height 8
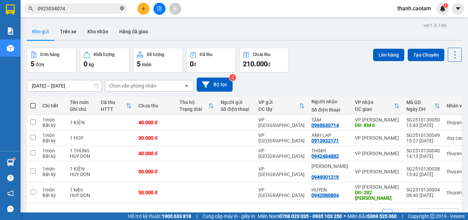
click at [123, 8] on icon "close-circle" at bounding box center [122, 8] width 4 height 4
click at [33, 105] on span at bounding box center [32, 105] width 5 height 5
click at [33, 102] on input "checkbox" at bounding box center [33, 102] width 0 height 0
checkbox input "true"
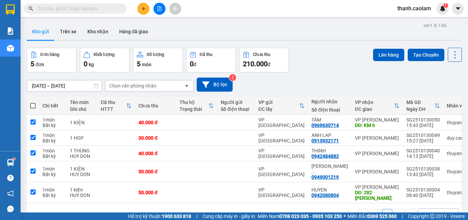
checkbox input "true"
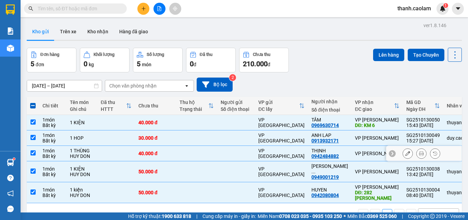
click at [32, 152] on input "checkbox" at bounding box center [32, 152] width 5 height 5
checkbox input "false"
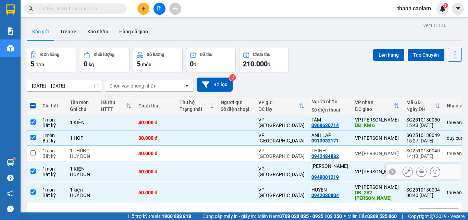
click at [32, 169] on input "checkbox" at bounding box center [32, 170] width 5 height 5
checkbox input "false"
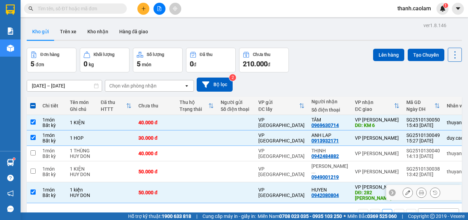
click at [34, 189] on input "checkbox" at bounding box center [32, 191] width 5 height 5
checkbox input "false"
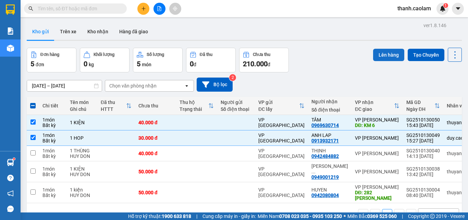
click at [384, 53] on button "Lên hàng" at bounding box center [388, 55] width 31 height 12
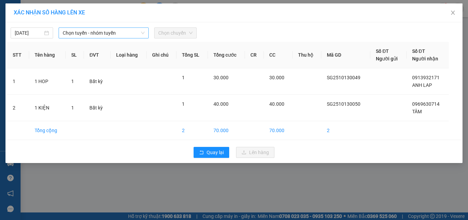
click at [113, 34] on span "Chọn tuyến - nhóm tuyến" at bounding box center [104, 33] width 82 height 10
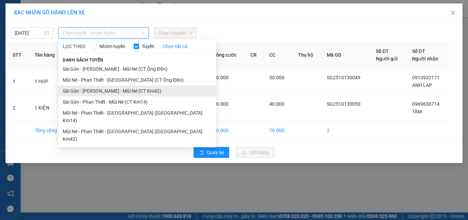
click at [128, 91] on li "Sài Gòn - [PERSON_NAME] - Mũi Né (CT Km42)" at bounding box center [138, 90] width 158 height 11
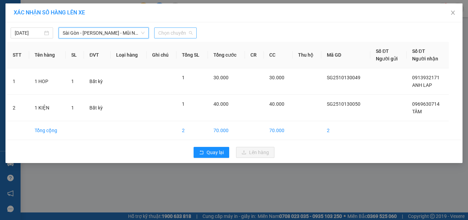
click at [165, 33] on span "Chọn chuyến" at bounding box center [175, 33] width 34 height 10
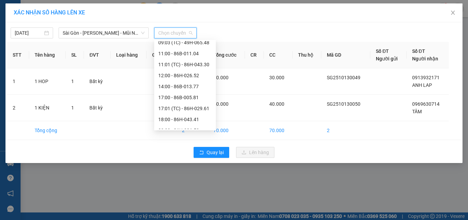
scroll to position [103, 0]
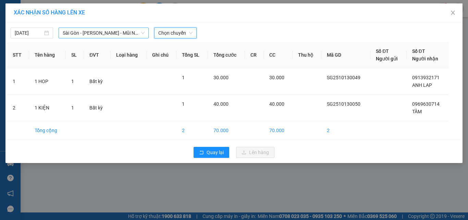
click at [109, 32] on span "Sài Gòn - [PERSON_NAME] - Mũi Né (CT Km42)" at bounding box center [104, 33] width 82 height 10
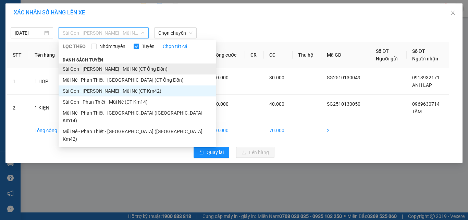
click at [125, 70] on li "Sài Gòn - [PERSON_NAME] - Mũi Né (CT Ông Đồn)" at bounding box center [138, 68] width 158 height 11
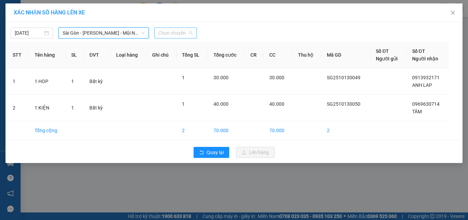
click at [172, 32] on span "Chọn chuyến" at bounding box center [175, 33] width 34 height 10
click at [173, 30] on span "Chọn chuyến" at bounding box center [175, 33] width 34 height 10
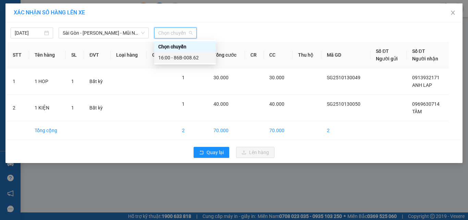
click at [172, 56] on div "16:00 - 86B-008.62" at bounding box center [184, 58] width 53 height 8
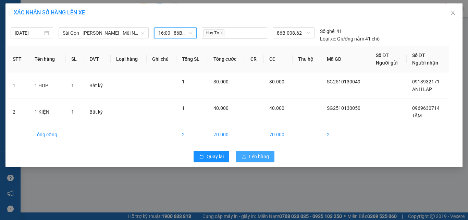
click at [257, 156] on span "Lên hàng" at bounding box center [259, 156] width 20 height 8
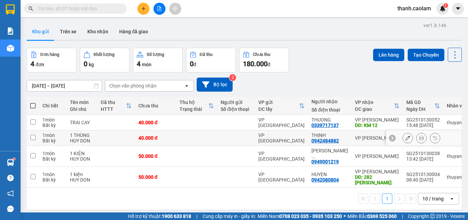
click at [32, 133] on td at bounding box center [33, 137] width 12 height 15
checkbox input "true"
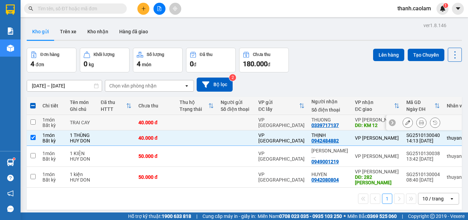
click at [36, 117] on td at bounding box center [33, 122] width 12 height 15
checkbox input "true"
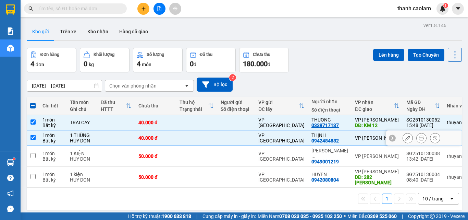
click at [34, 137] on input "checkbox" at bounding box center [32, 137] width 5 height 5
checkbox input "false"
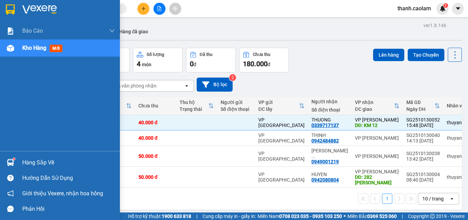
click at [11, 8] on img at bounding box center [10, 9] width 9 height 10
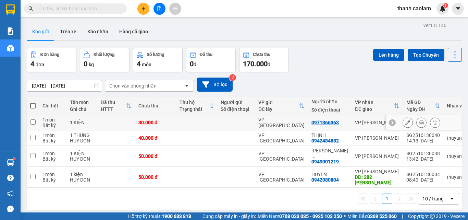
click at [33, 120] on input "checkbox" at bounding box center [32, 121] width 5 height 5
checkbox input "true"
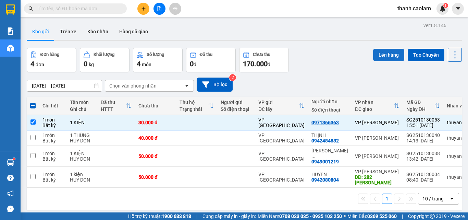
click at [381, 55] on button "Lên hàng" at bounding box center [388, 55] width 31 height 12
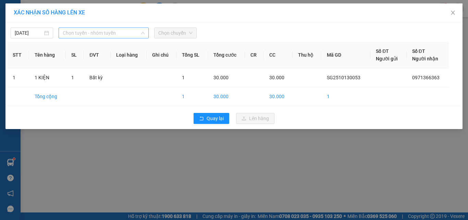
click at [114, 31] on span "Chọn tuyến - nhóm tuyến" at bounding box center [104, 33] width 82 height 10
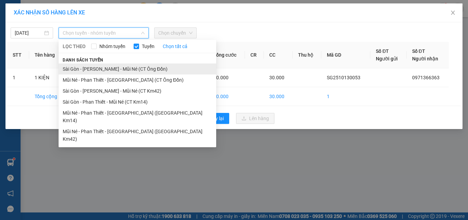
click at [87, 65] on li "Sài Gòn - [PERSON_NAME] - Mũi Né (CT Ông Đồn)" at bounding box center [138, 68] width 158 height 11
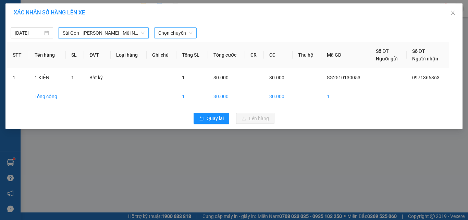
click at [167, 35] on span "Chọn chuyến" at bounding box center [175, 33] width 34 height 10
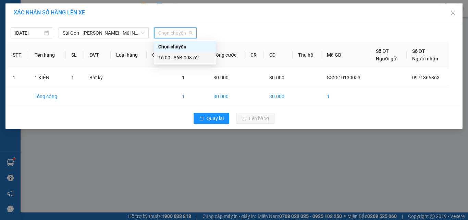
click at [181, 57] on div "16:00 - 86B-008.62" at bounding box center [184, 58] width 53 height 8
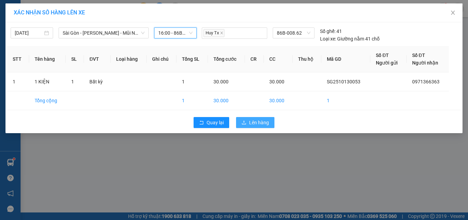
click at [257, 121] on span "Lên hàng" at bounding box center [259, 123] width 20 height 8
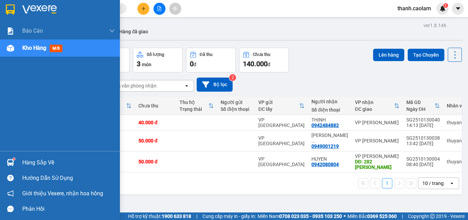
click at [23, 5] on img at bounding box center [39, 9] width 35 height 10
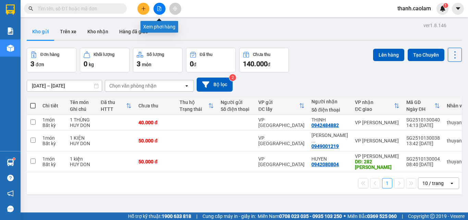
click at [158, 10] on icon "file-add" at bounding box center [159, 8] width 5 height 5
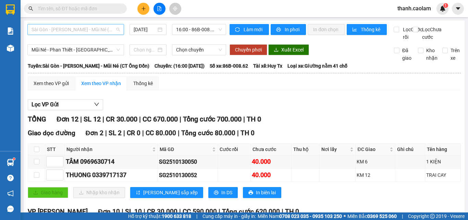
click at [103, 27] on span "Sài Gòn - [PERSON_NAME] - Mũi Né (CT Ông Đồn)" at bounding box center [76, 29] width 88 height 10
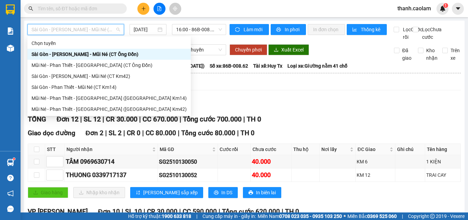
click at [86, 53] on div "Sài Gòn - [PERSON_NAME] - Mũi Né (CT Ông Đồn)" at bounding box center [109, 54] width 155 height 8
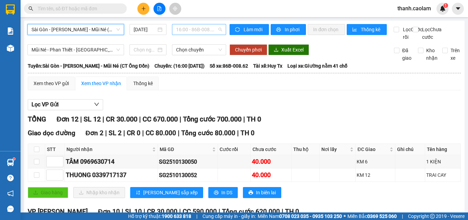
click at [193, 31] on span "16:00 - 86B-008.62" at bounding box center [199, 29] width 46 height 10
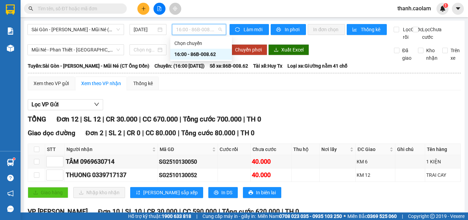
click at [198, 52] on div "16:00 - 86B-008.62" at bounding box center [200, 54] width 53 height 8
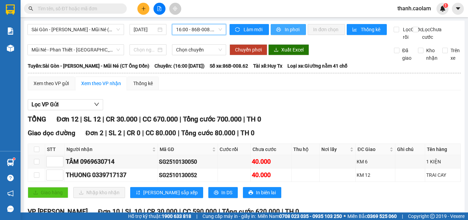
click at [293, 24] on button "In phơi" at bounding box center [288, 29] width 35 height 11
click at [285, 28] on span "In phơi" at bounding box center [293, 30] width 16 height 8
